Goal: Find contact information: Find contact information

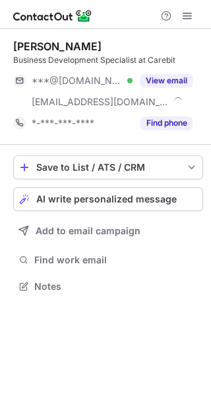
scroll to position [277, 211]
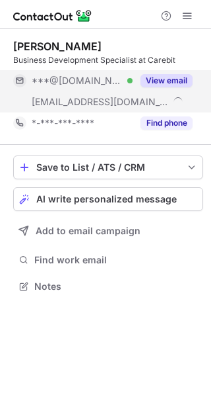
click at [172, 77] on button "View email" at bounding box center [167, 80] width 52 height 13
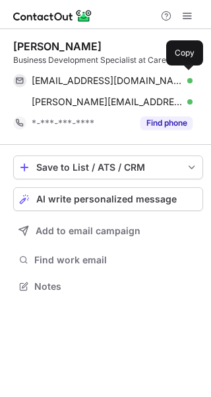
click at [172, 77] on div "mollyjsmith97@gmail.com Verified" at bounding box center [112, 81] width 161 height 12
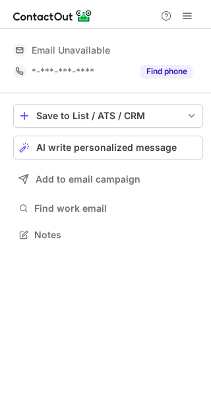
scroll to position [225, 211]
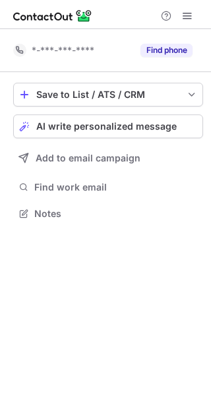
scroll to position [204, 211]
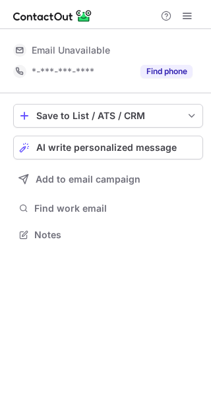
scroll to position [225, 211]
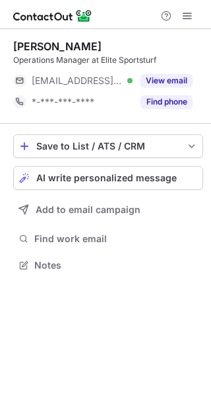
scroll to position [256, 211]
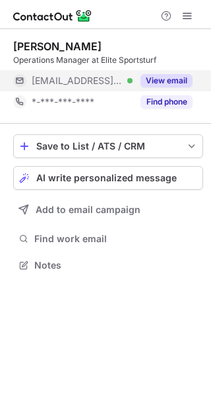
click at [177, 77] on button "View email" at bounding box center [167, 80] width 52 height 13
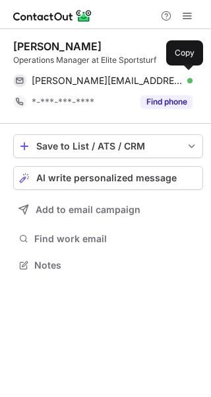
click at [177, 77] on div "adam@elite-sportsturf.co.uk Verified" at bounding box center [112, 81] width 161 height 12
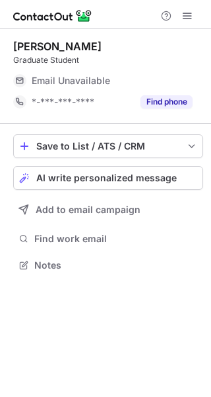
scroll to position [256, 211]
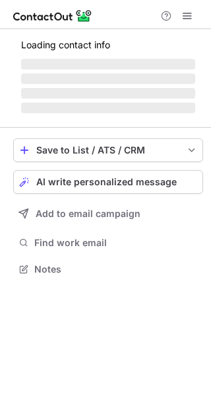
scroll to position [225, 211]
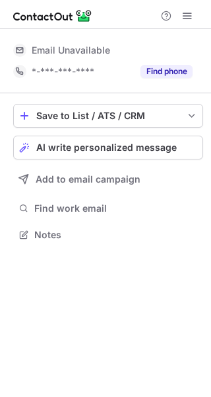
scroll to position [225, 211]
